Goal: Transaction & Acquisition: Download file/media

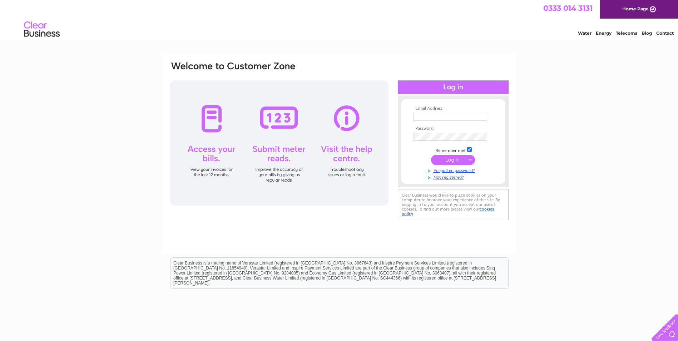
click at [646, 59] on div "Email Address: Password:" at bounding box center [339, 215] width 678 height 322
click at [426, 116] on input "text" at bounding box center [451, 117] width 74 height 9
type input "info@primebuildsolutions.com"
click at [446, 159] on input "submit" at bounding box center [453, 160] width 44 height 10
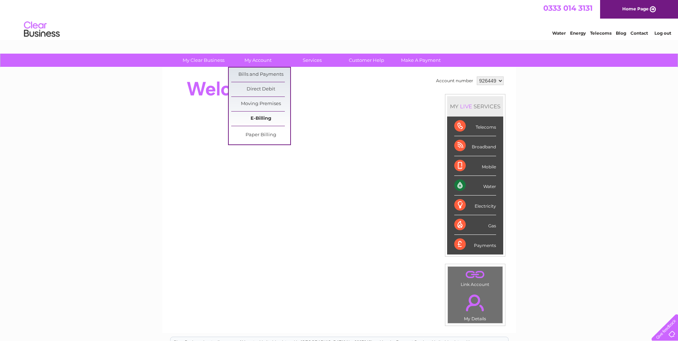
click at [245, 117] on link "E-Billing" at bounding box center [260, 119] width 59 height 14
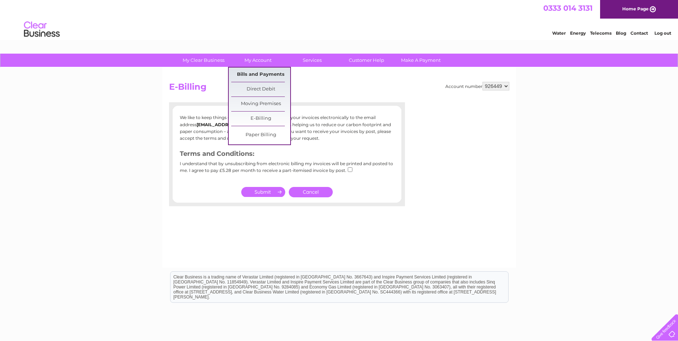
click at [261, 72] on link "Bills and Payments" at bounding box center [260, 75] width 59 height 14
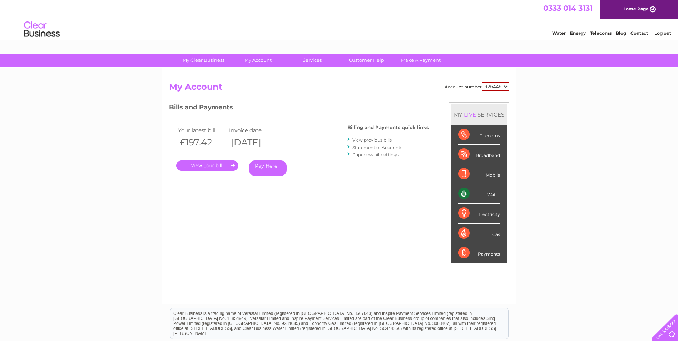
click at [356, 138] on link "View previous bills" at bounding box center [371, 139] width 39 height 5
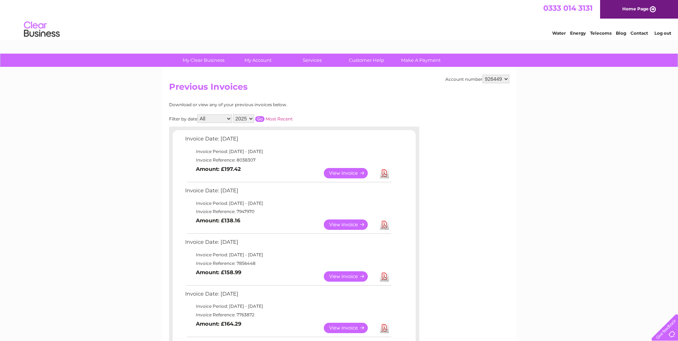
click at [230, 117] on select "All January February March April May June July August September October Novembe…" at bounding box center [214, 118] width 35 height 9
click at [251, 118] on select "2025 2024 2023 2022" at bounding box center [243, 118] width 21 height 9
select select "2024"
click at [234, 114] on select "2025 2024 2023 2022" at bounding box center [243, 118] width 21 height 9
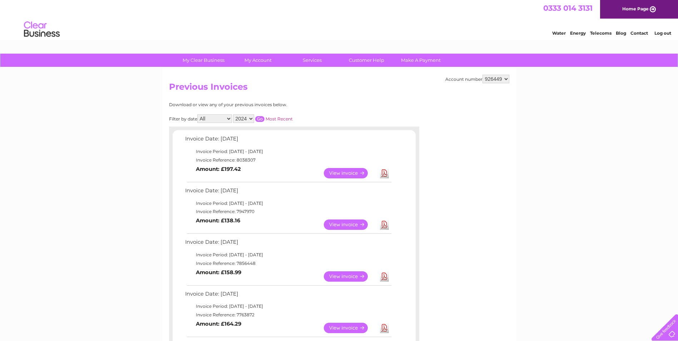
click at [260, 117] on input "button" at bounding box center [259, 119] width 9 height 6
click at [385, 172] on link "Download" at bounding box center [384, 173] width 9 height 10
click at [383, 222] on link "Download" at bounding box center [384, 224] width 9 height 10
click at [384, 275] on link "Download" at bounding box center [384, 276] width 9 height 10
click at [345, 325] on link "View" at bounding box center [350, 328] width 53 height 10
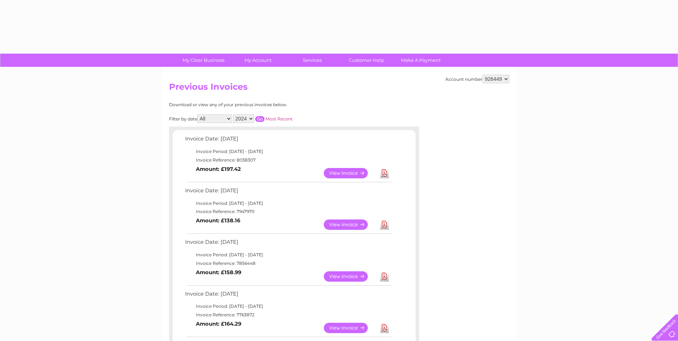
select select "2024"
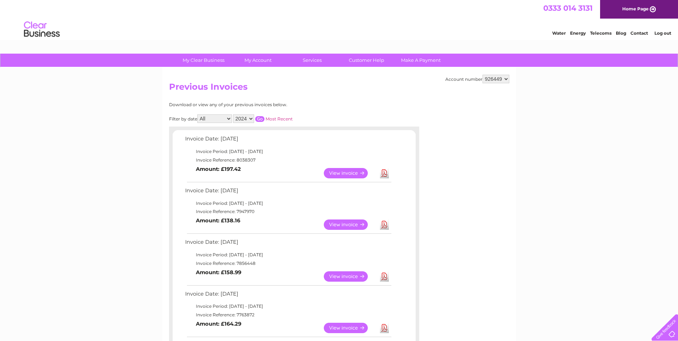
click at [259, 118] on input "button" at bounding box center [259, 119] width 9 height 6
click at [385, 328] on link "Download" at bounding box center [384, 328] width 9 height 10
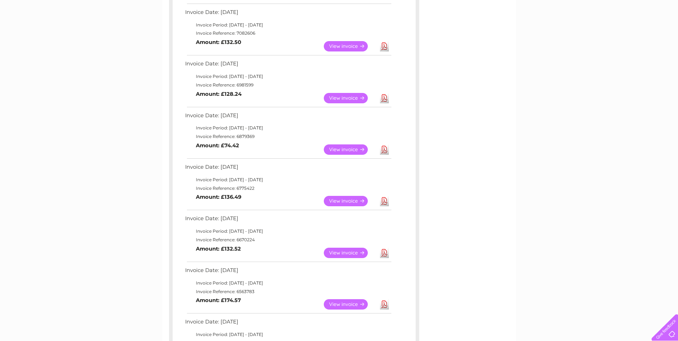
scroll to position [179, 0]
click at [384, 199] on link "Download" at bounding box center [384, 200] width 9 height 10
click at [384, 252] on link "Download" at bounding box center [384, 252] width 9 height 10
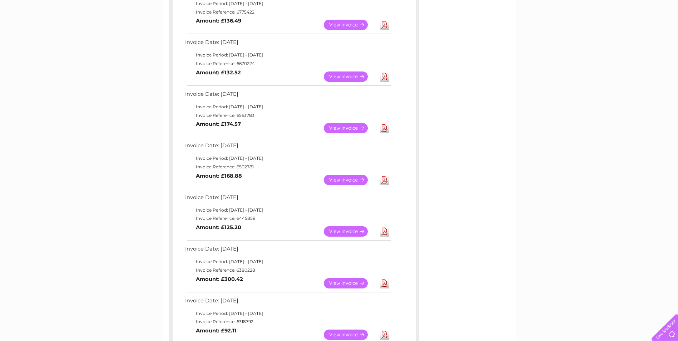
scroll to position [357, 0]
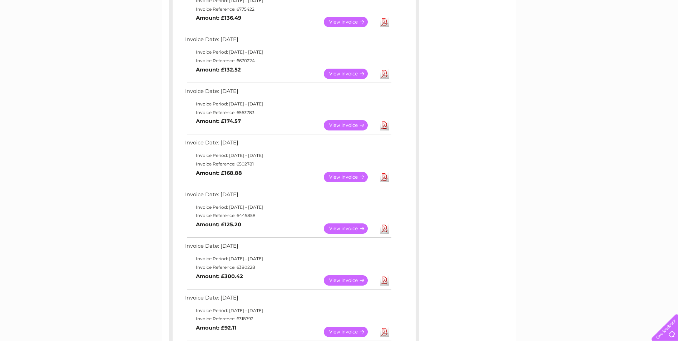
click at [384, 123] on link "Download" at bounding box center [384, 125] width 9 height 10
click at [383, 175] on link "Download" at bounding box center [384, 177] width 9 height 10
click at [382, 226] on link "Download" at bounding box center [384, 228] width 9 height 10
click at [383, 227] on link "Download" at bounding box center [384, 228] width 9 height 10
click at [382, 279] on link "Download" at bounding box center [384, 280] width 9 height 10
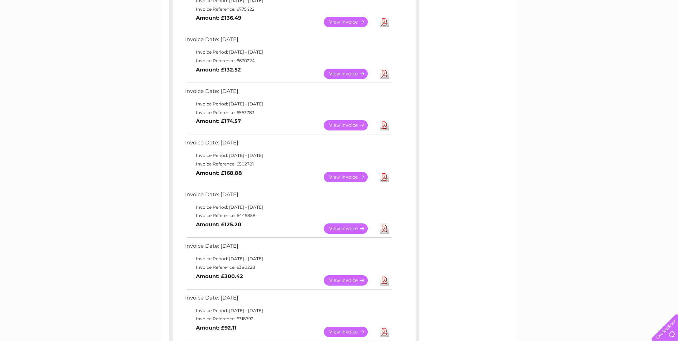
click at [382, 330] on link "Download" at bounding box center [384, 332] width 9 height 10
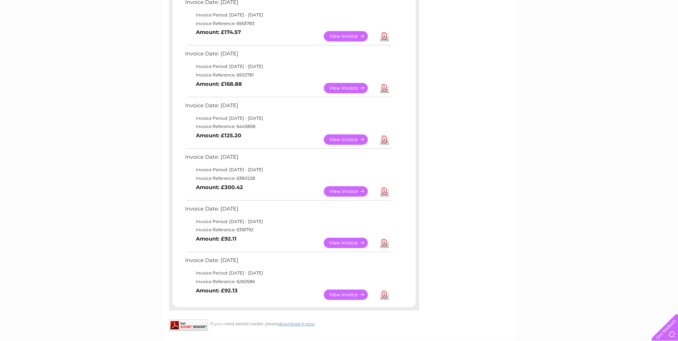
scroll to position [465, 0]
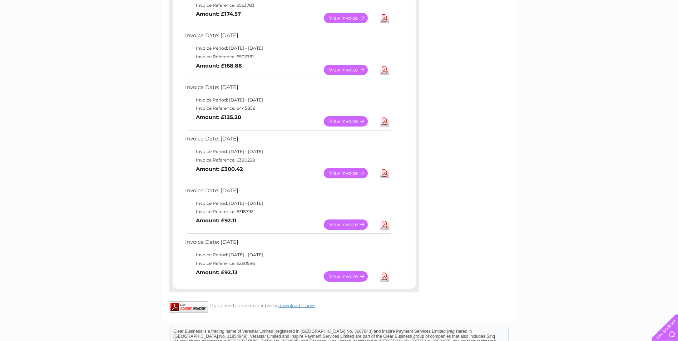
click at [386, 275] on link "Download" at bounding box center [384, 276] width 9 height 10
